Goal: Download file/media

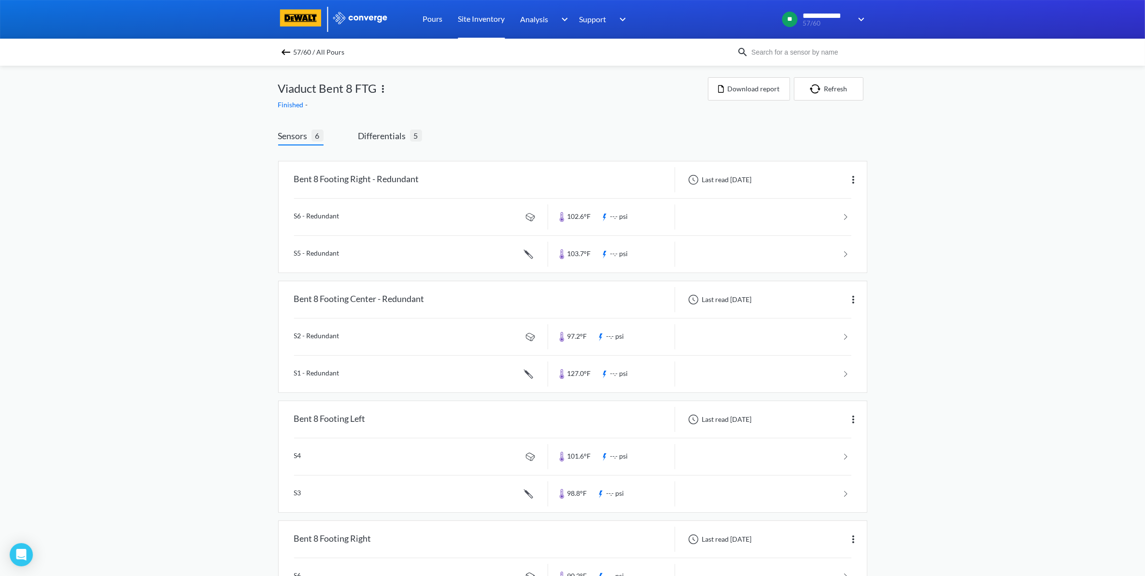
click at [501, 18] on link "Site Inventory" at bounding box center [481, 19] width 47 height 39
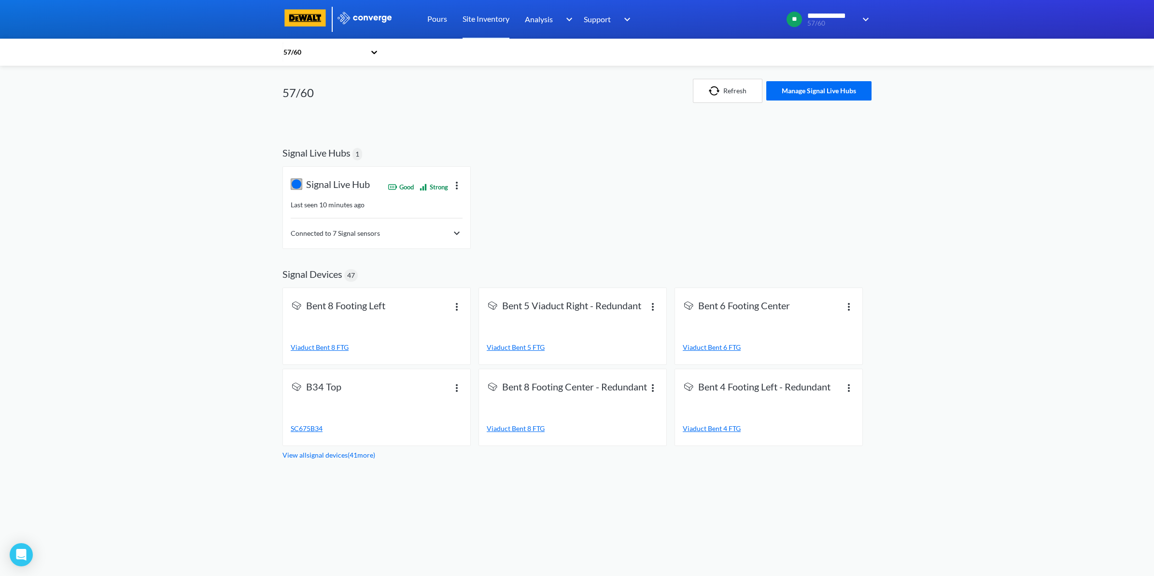
drag, startPoint x: 448, startPoint y: 214, endPoint x: 450, endPoint y: 238, distance: 24.2
click at [448, 221] on div "Connected to 7 Signal sensors" at bounding box center [377, 223] width 172 height 27
click at [450, 238] on div "Connected to 7 Signal sensors" at bounding box center [377, 233] width 172 height 12
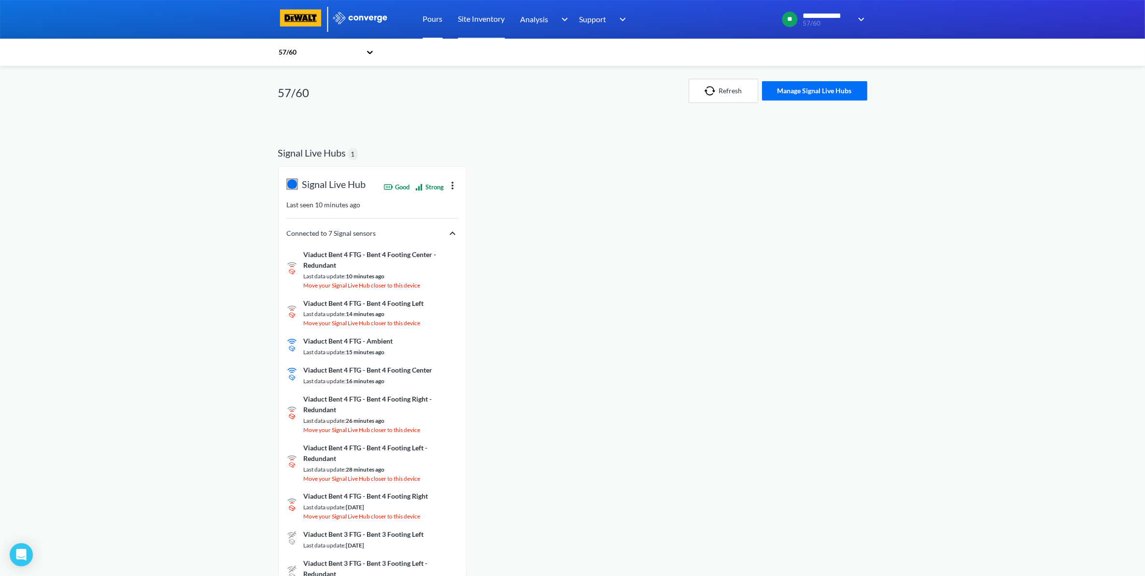
click at [431, 20] on link "Pours" at bounding box center [433, 19] width 20 height 39
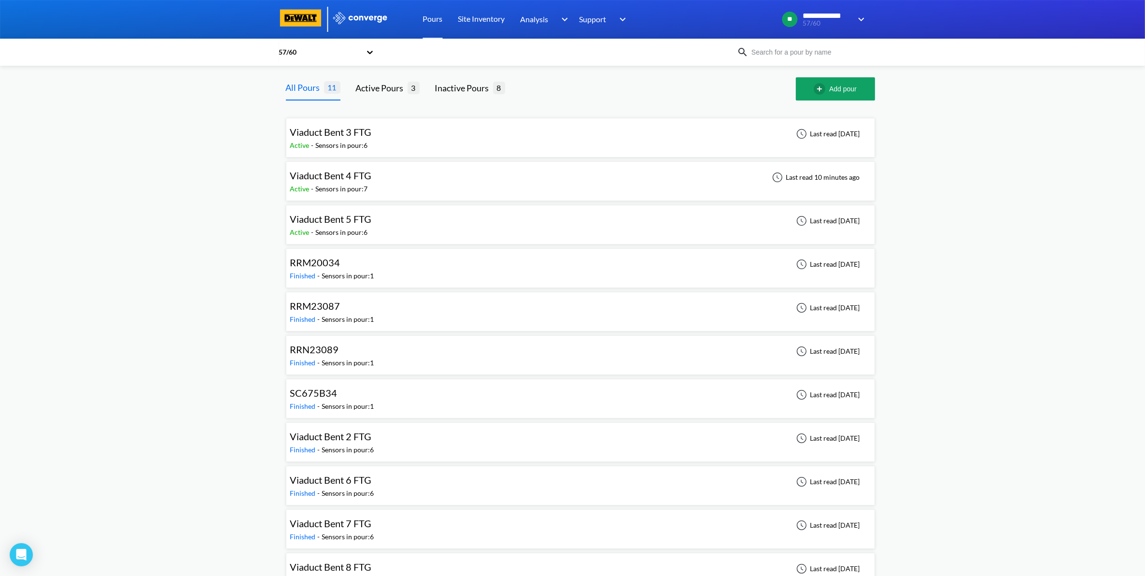
click at [154, 52] on div "57/60" at bounding box center [572, 52] width 1145 height 27
click at [443, 180] on div "Viaduct Bent 4 FTG Active - Sensors in pour: 7 Last read 10 minutes ago" at bounding box center [580, 181] width 580 height 31
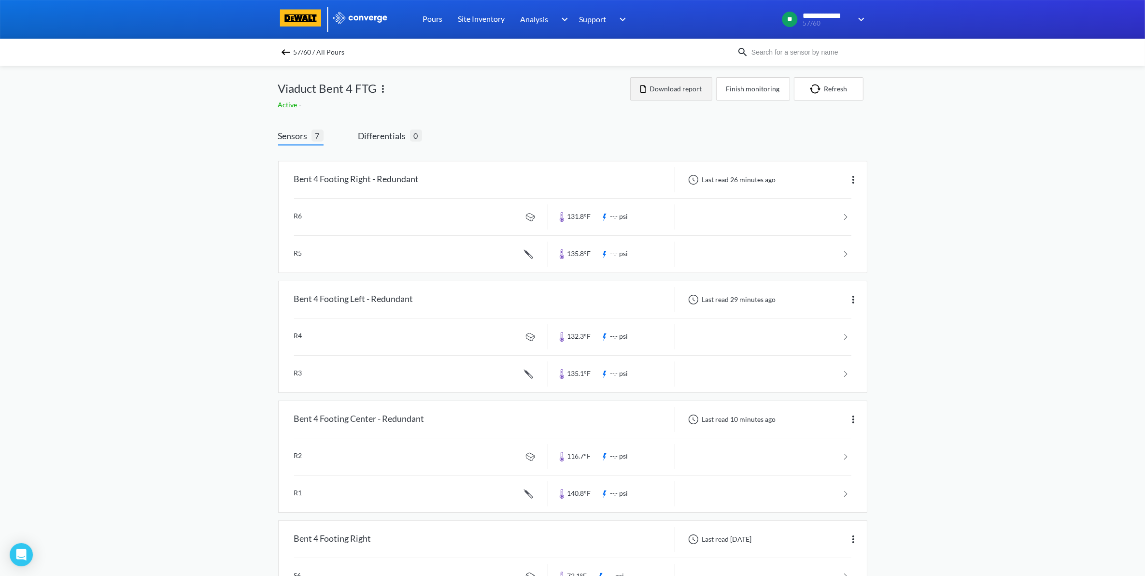
click at [660, 92] on button "Download report" at bounding box center [671, 88] width 82 height 23
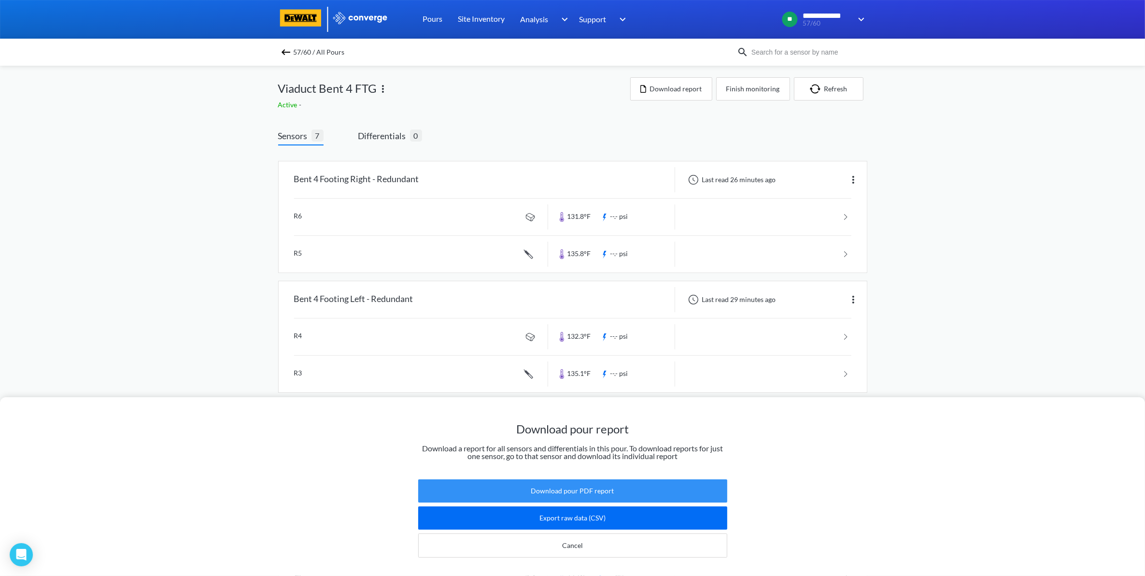
click at [568, 483] on button "Download pour PDF report" at bounding box center [572, 490] width 309 height 23
click at [279, 56] on div "57/60 / All Pours" at bounding box center [572, 52] width 1145 height 27
click at [286, 53] on img at bounding box center [286, 52] width 12 height 12
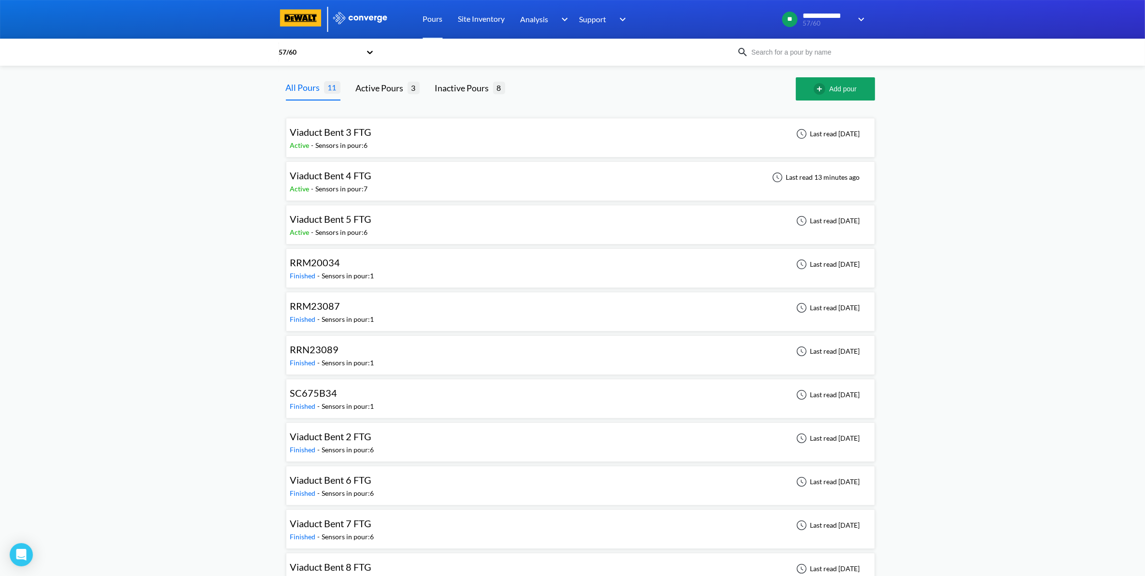
click at [380, 135] on div "Viaduct Bent 3 FTG Active - Sensors in pour: 6 Last read [DATE]" at bounding box center [580, 137] width 580 height 31
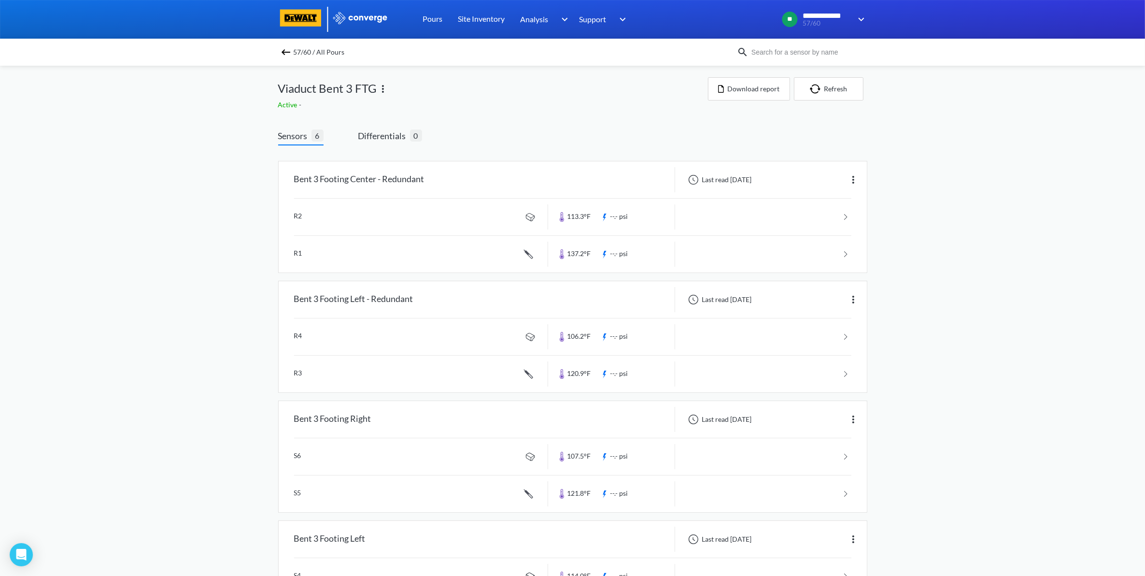
click at [292, 54] on img at bounding box center [286, 52] width 12 height 12
